Goal: Task Accomplishment & Management: Use online tool/utility

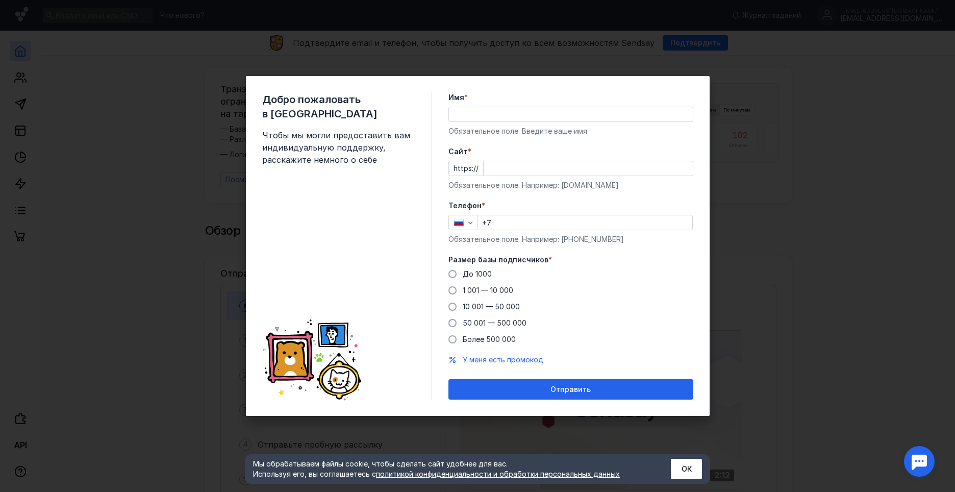
click at [528, 117] on input "Имя *" at bounding box center [571, 114] width 244 height 14
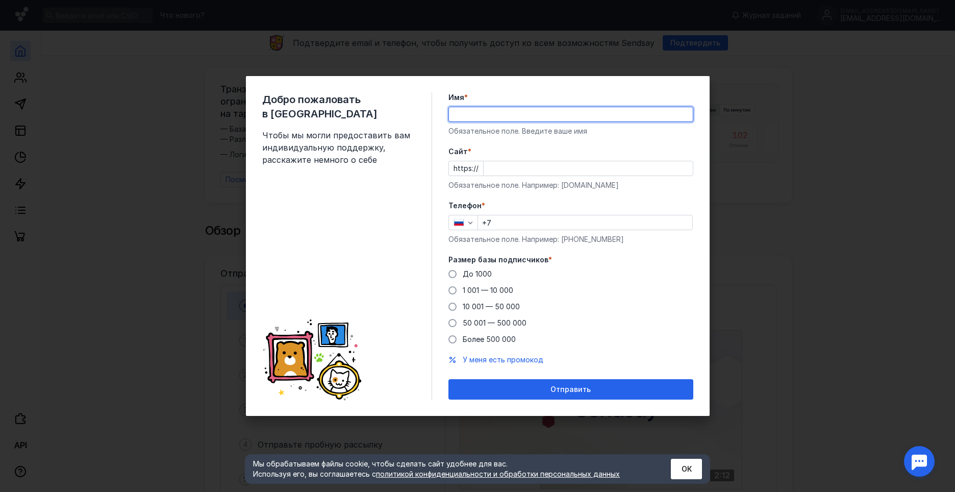
click at [156, 118] on div "Добро пожаловать в Sendsay Чтобы мы могли предоставить вам индивидуальную подде…" at bounding box center [477, 246] width 955 height 492
click at [289, 63] on div "Добро пожаловать в Sendsay Чтобы мы могли предоставить вам индивидуальную подде…" at bounding box center [477, 246] width 955 height 492
click at [348, 44] on div "Добро пожаловать в Sendsay Чтобы мы могли предоставить вам индивидуальную подде…" at bounding box center [477, 246] width 955 height 492
click at [773, 421] on div "Добро пожаловать в Sendsay Чтобы мы могли предоставить вам индивидуальную подде…" at bounding box center [477, 246] width 955 height 492
click at [57, 50] on div "Добро пожаловать в Sendsay Чтобы мы могли предоставить вам индивидуальную подде…" at bounding box center [477, 246] width 955 height 492
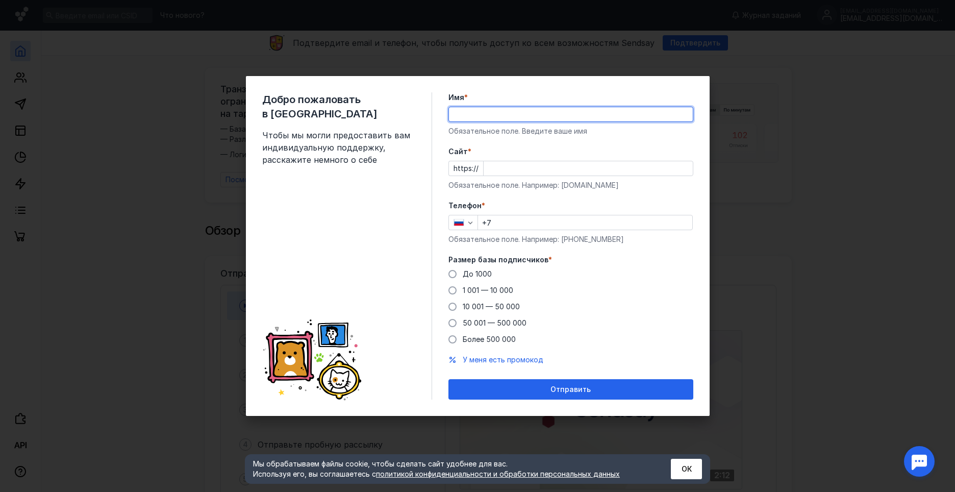
drag, startPoint x: 695, startPoint y: 31, endPoint x: 720, endPoint y: 16, distance: 28.8
click at [697, 32] on div "Добро пожаловать в Sendsay Чтобы мы могли предоставить вам индивидуальную подде…" at bounding box center [477, 246] width 955 height 492
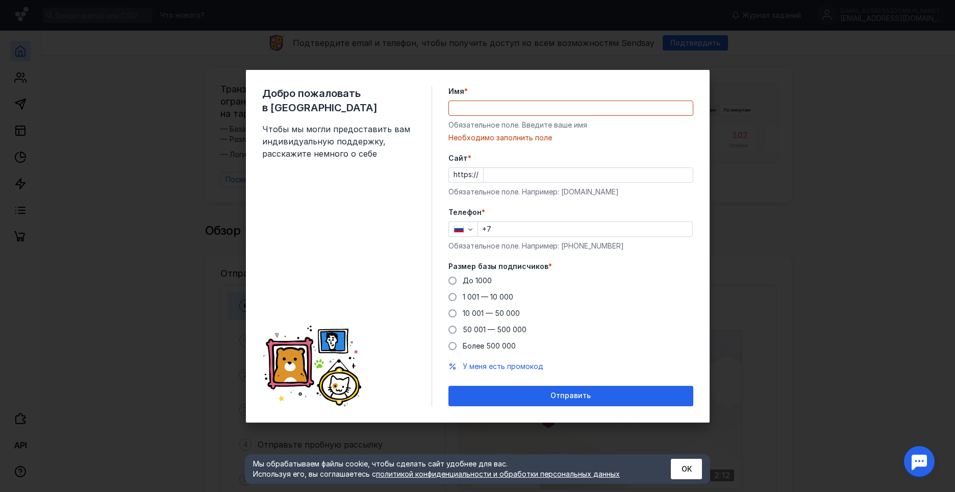
click at [440, 90] on div "Добро пожаловать в Sendsay Чтобы мы могли предоставить вам индивидуальную подде…" at bounding box center [478, 246] width 464 height 353
